Goal: Find specific page/section: Find specific page/section

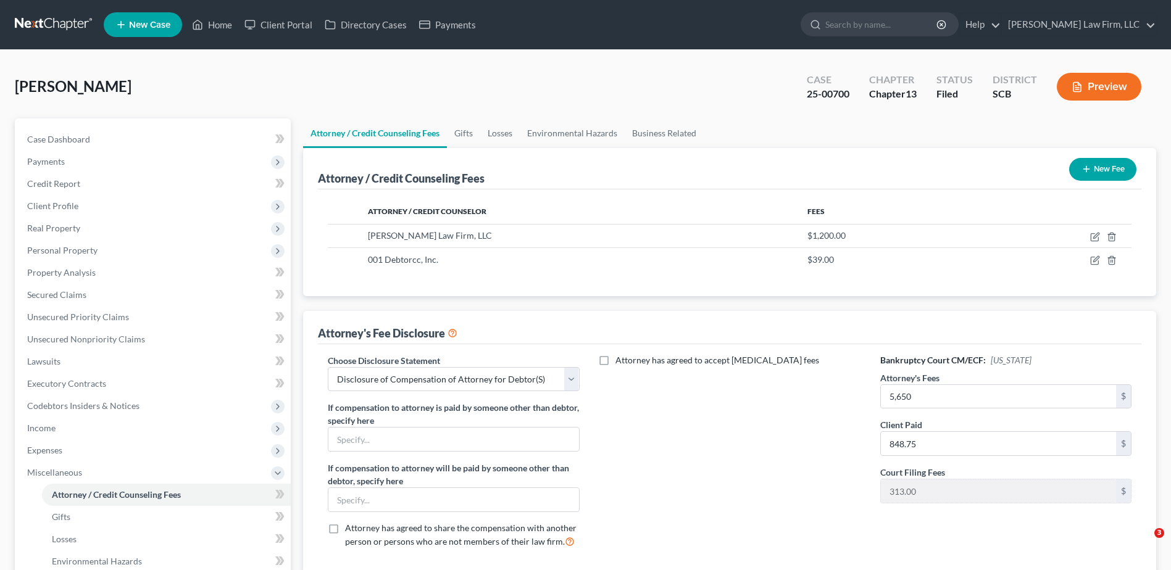
select select "0"
click at [866, 22] on input "search" at bounding box center [881, 24] width 113 height 23
type input "[PERSON_NAME]"
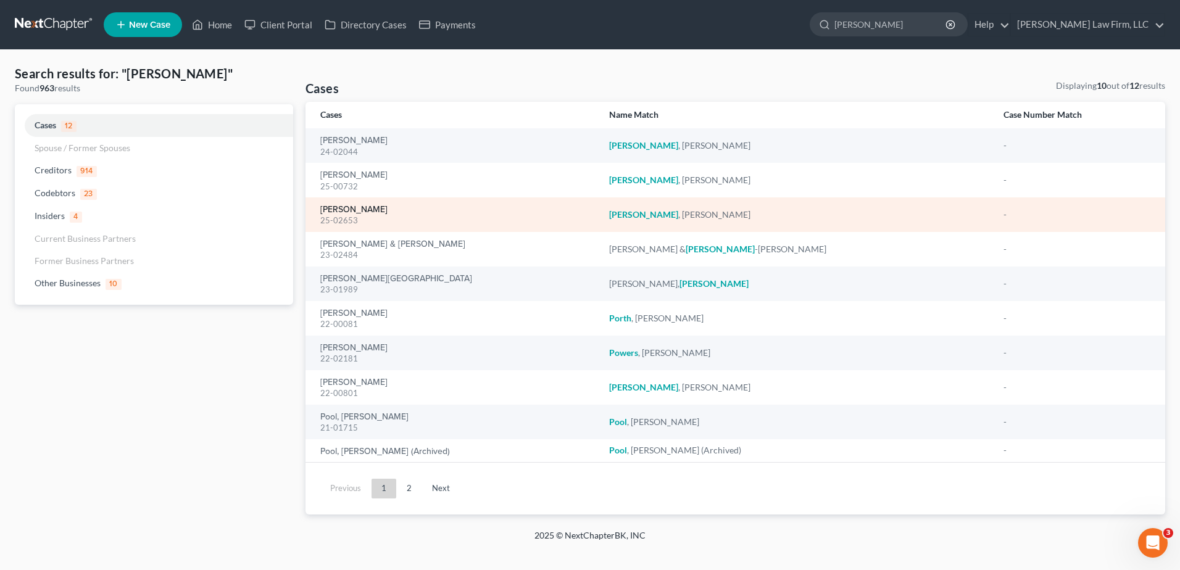
click at [356, 206] on link "[PERSON_NAME]" at bounding box center [353, 210] width 67 height 9
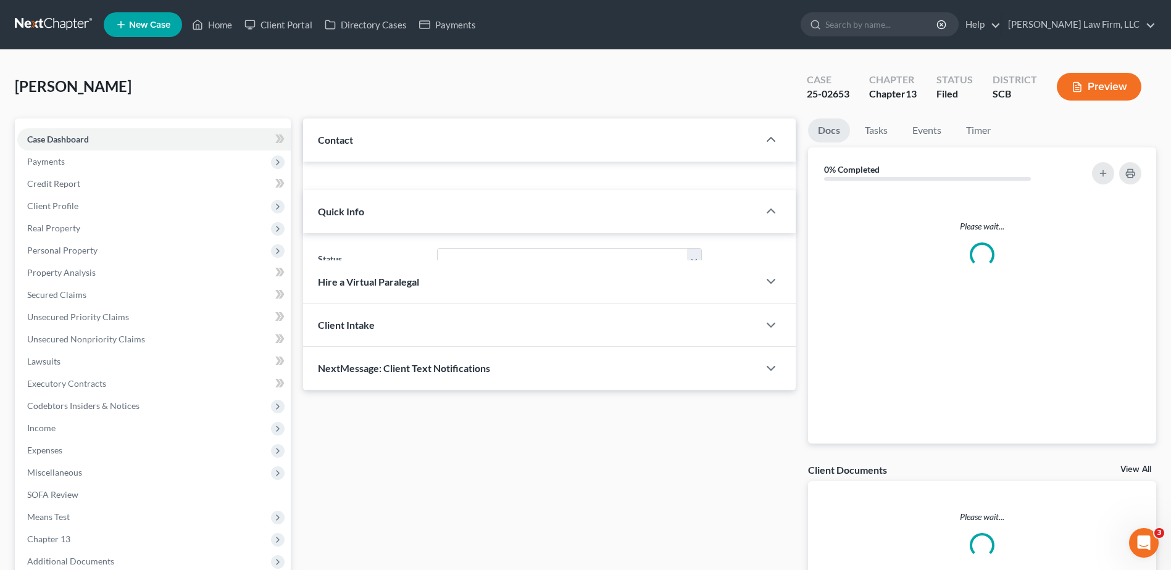
select select "1"
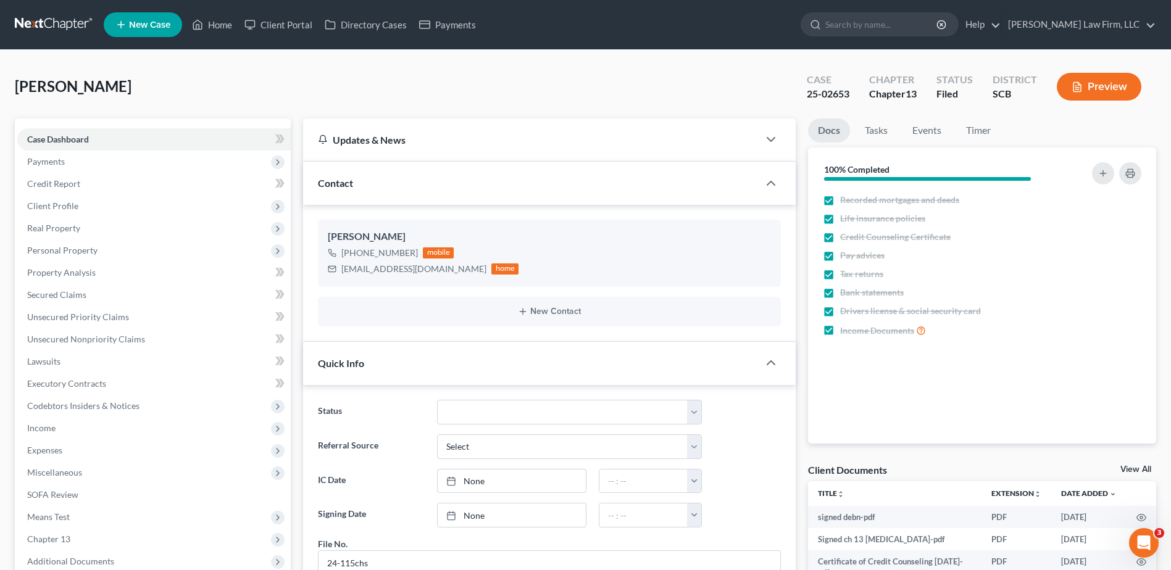
scroll to position [1934, 0]
click at [62, 208] on span "Client Profile" at bounding box center [52, 206] width 51 height 10
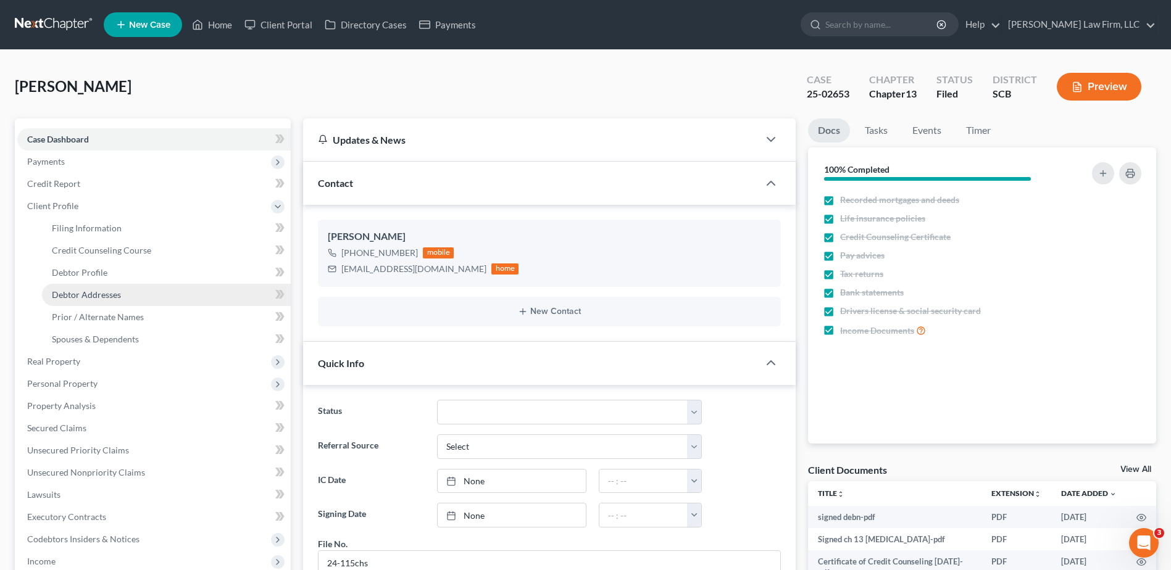
drag, startPoint x: 94, startPoint y: 296, endPoint x: 0, endPoint y: 279, distance: 95.4
click at [93, 296] on span "Debtor Addresses" at bounding box center [86, 295] width 69 height 10
